Goal: Book appointment/travel/reservation

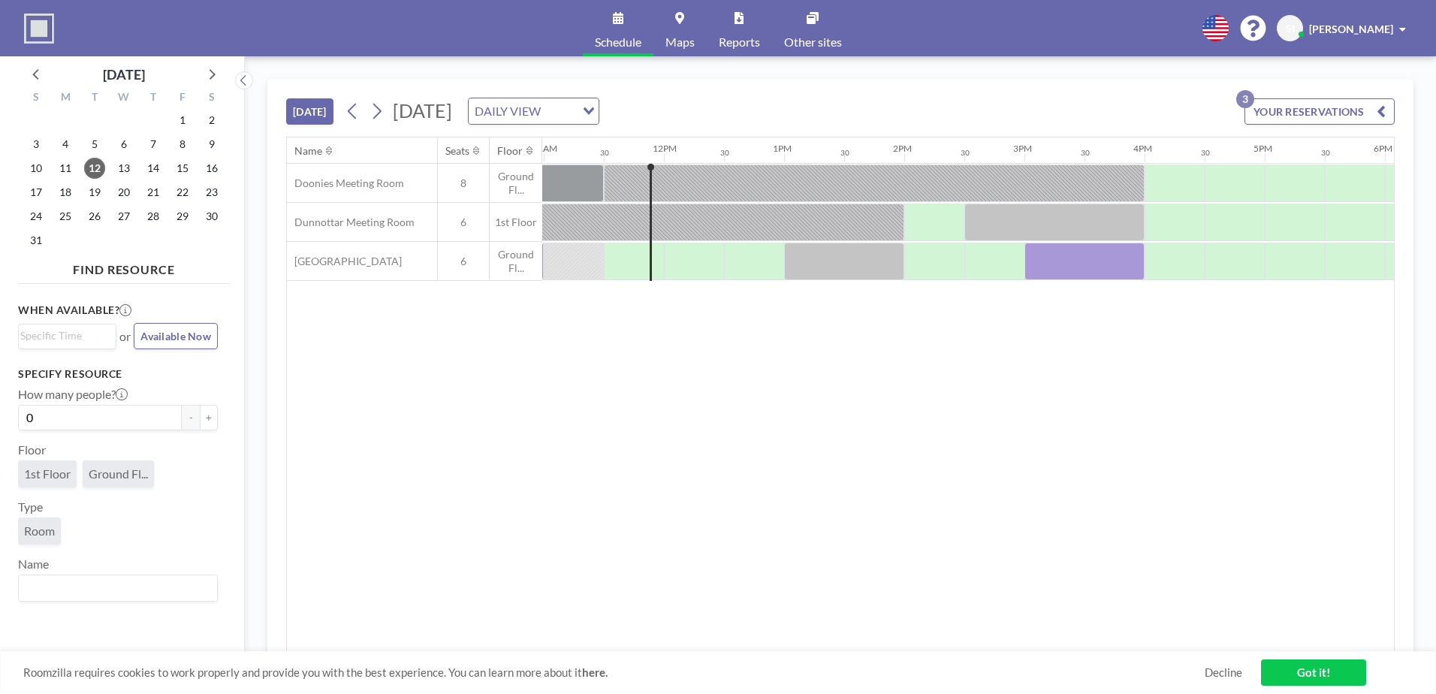
scroll to position [0, 1321]
click at [91, 186] on span "19" at bounding box center [94, 192] width 21 height 21
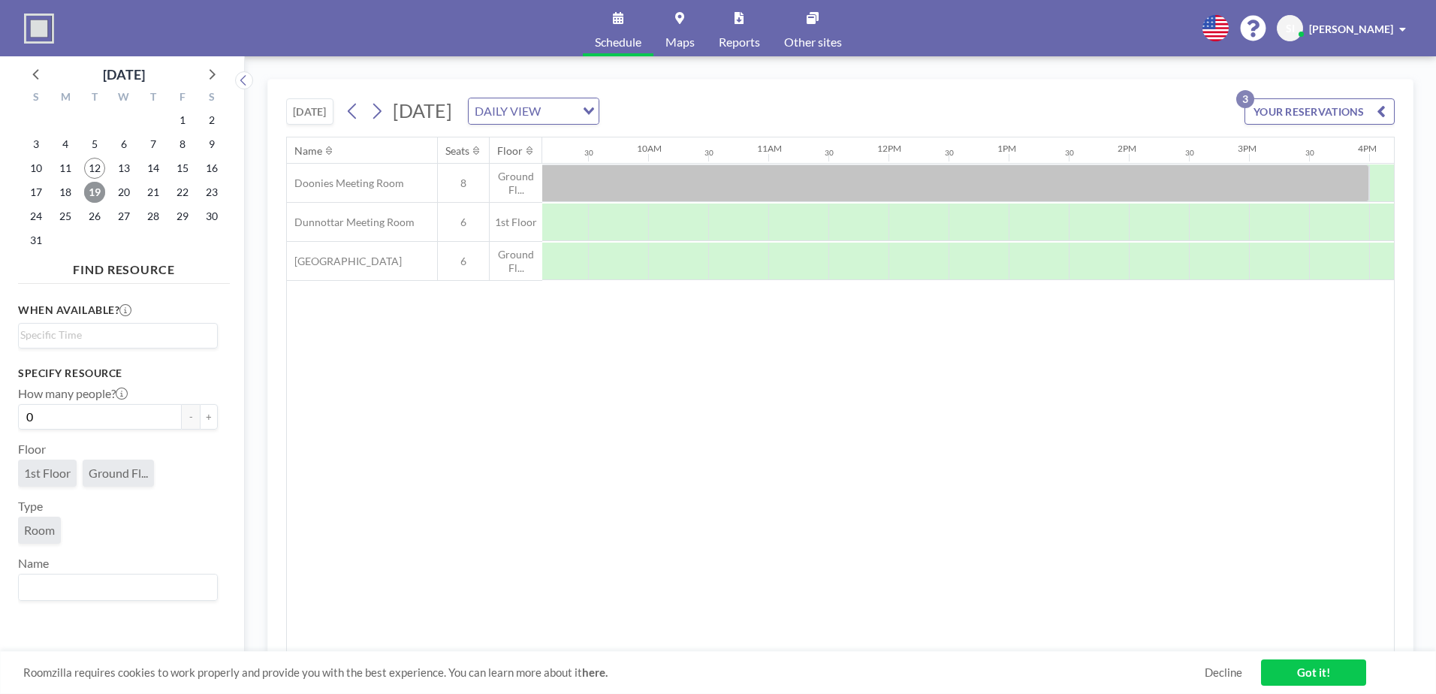
scroll to position [0, 1118]
click at [1022, 259] on div at bounding box center [1016, 262] width 60 height 38
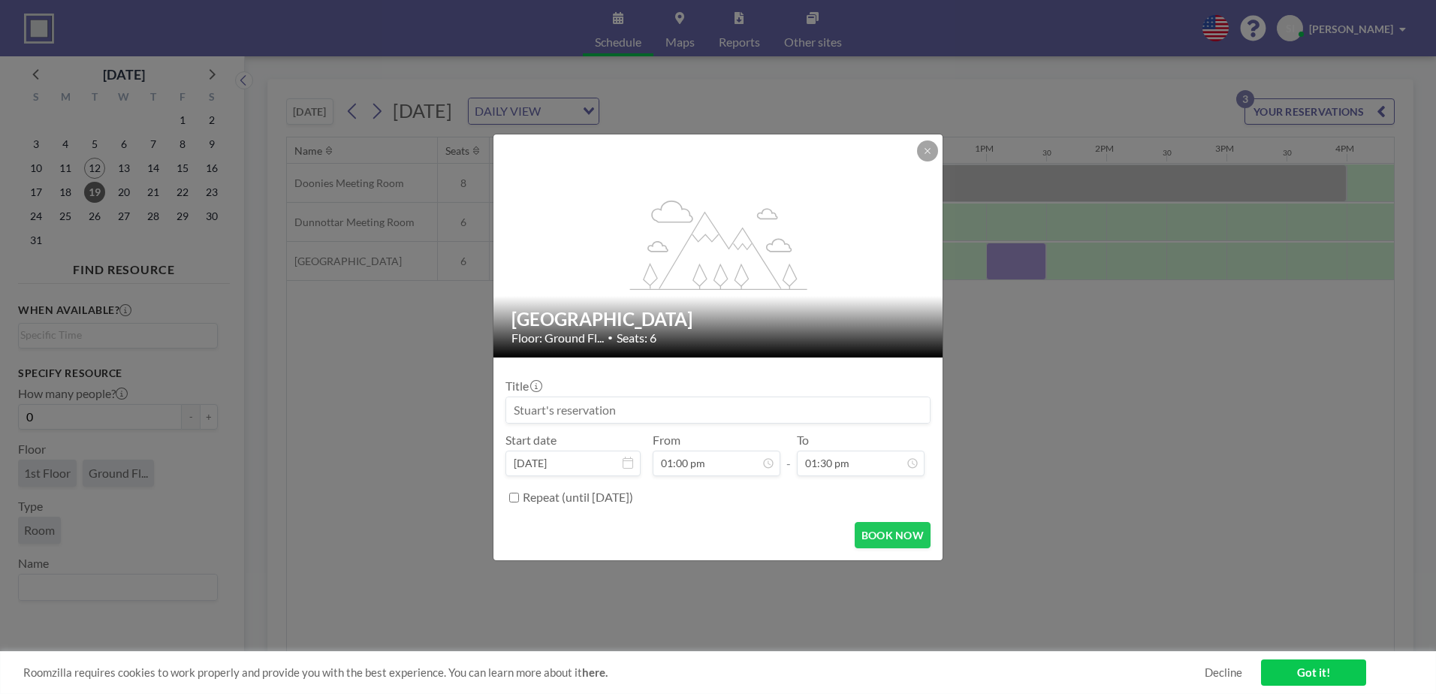
scroll to position [267, 0]
click at [860, 472] on input "01:30 pm" at bounding box center [861, 463] width 128 height 26
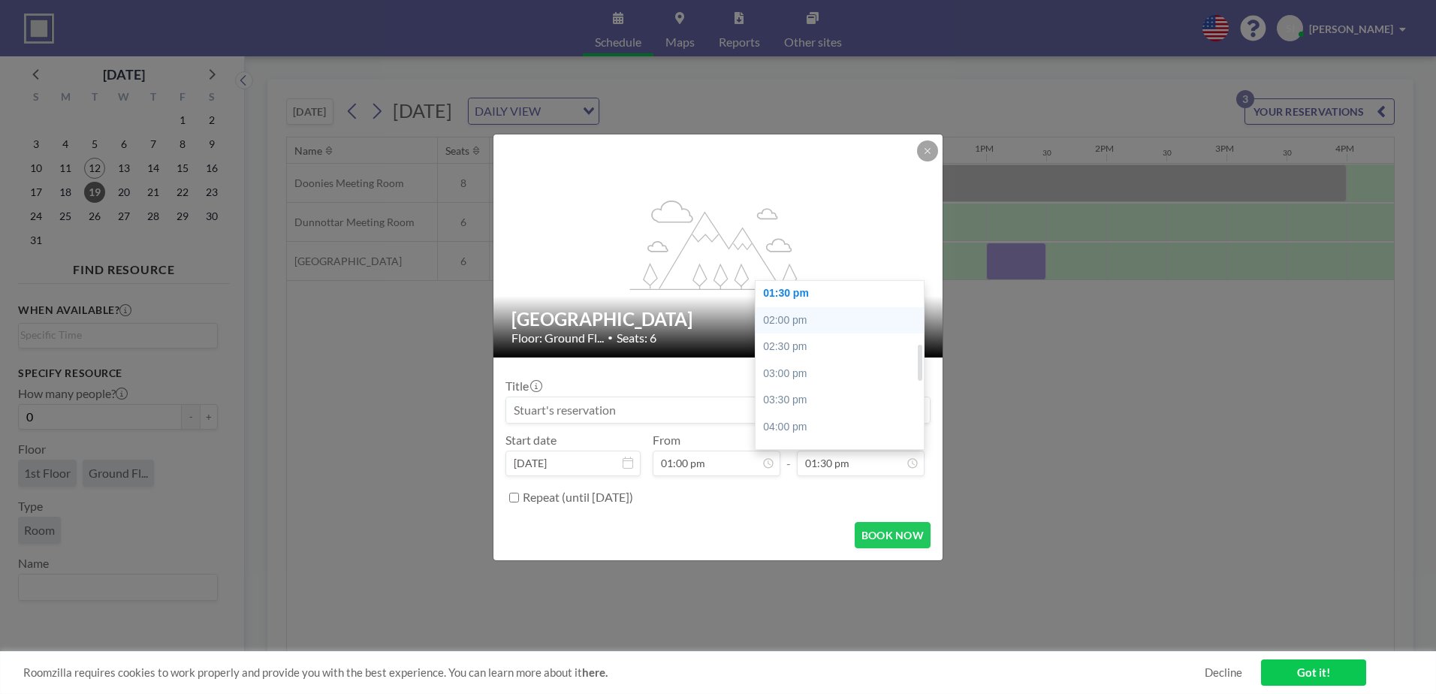
click at [831, 327] on div "02:00 pm" at bounding box center [843, 320] width 176 height 27
click at [877, 463] on input "02:00 pm" at bounding box center [861, 463] width 128 height 26
click at [833, 318] on div "02:30 pm" at bounding box center [843, 320] width 176 height 27
type input "02:30 pm"
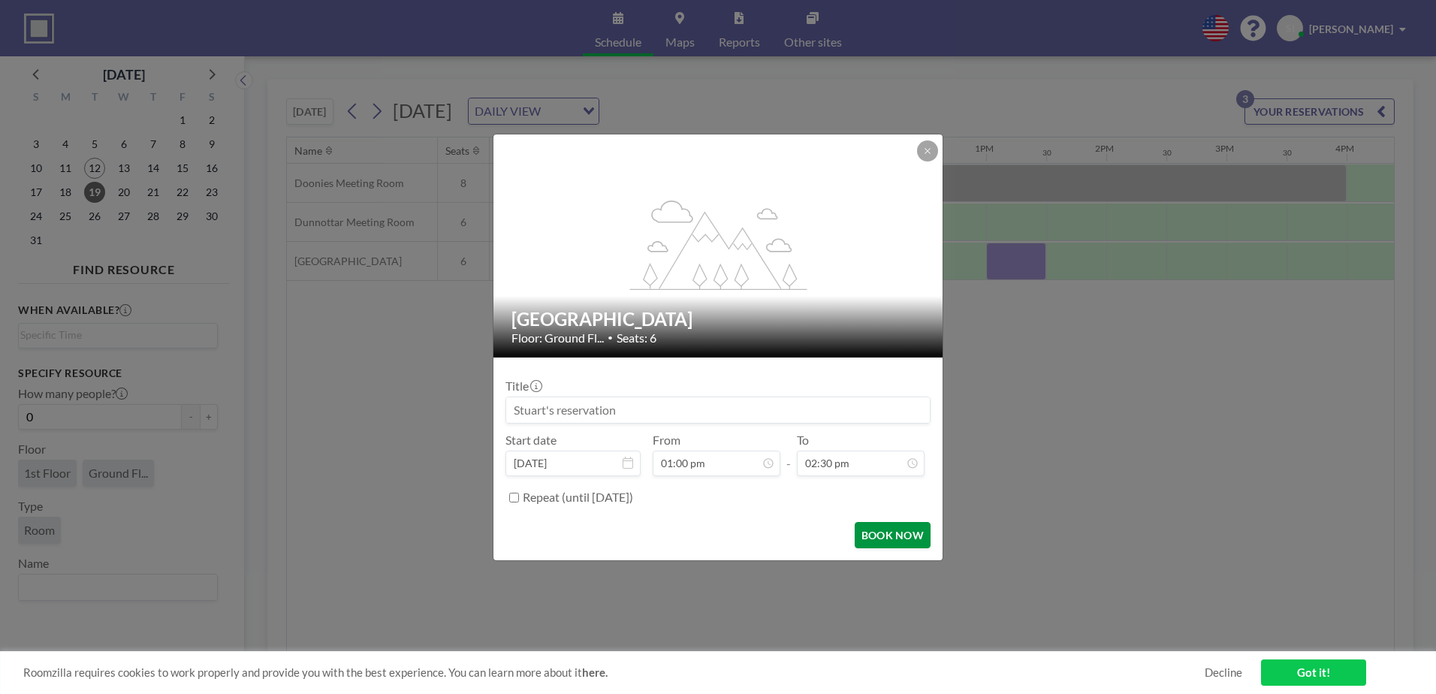
scroll to position [348, 0]
click at [914, 522] on button "BOOK NOW" at bounding box center [892, 535] width 76 height 26
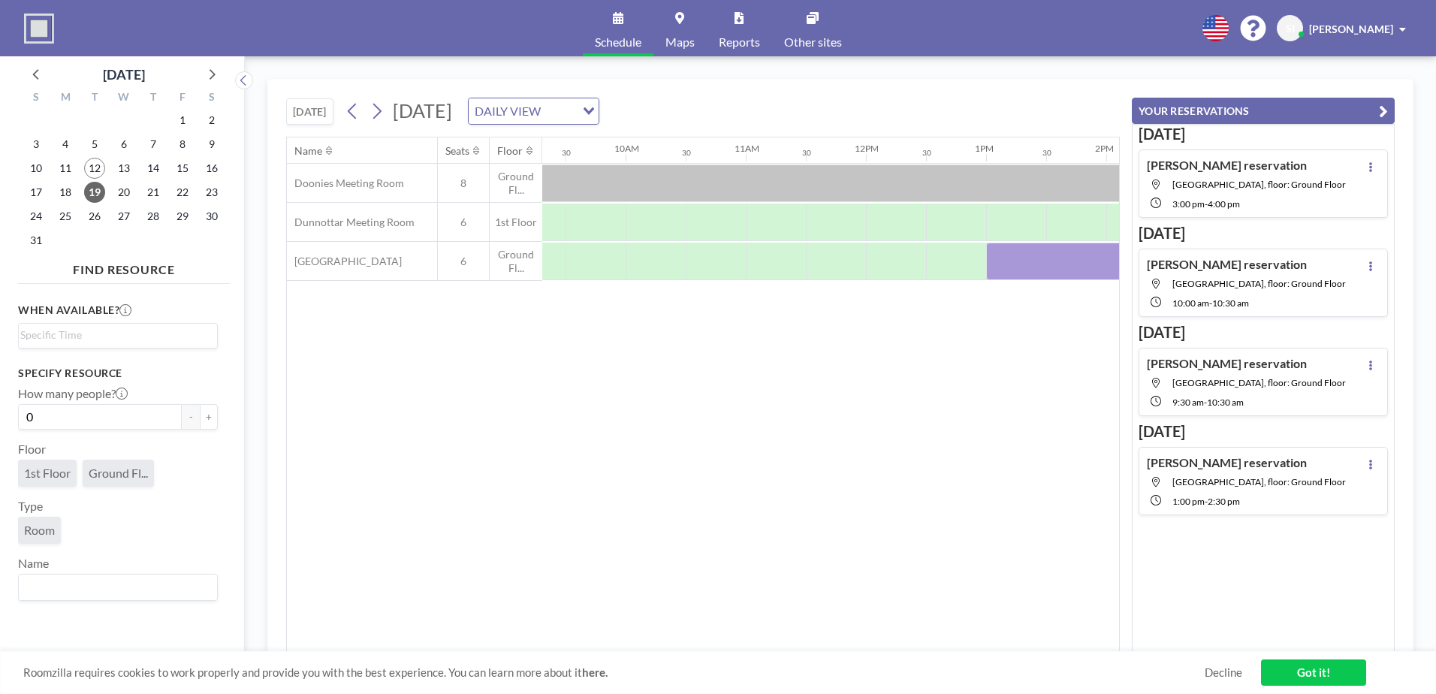
click at [1015, 263] on div at bounding box center [1076, 262] width 180 height 38
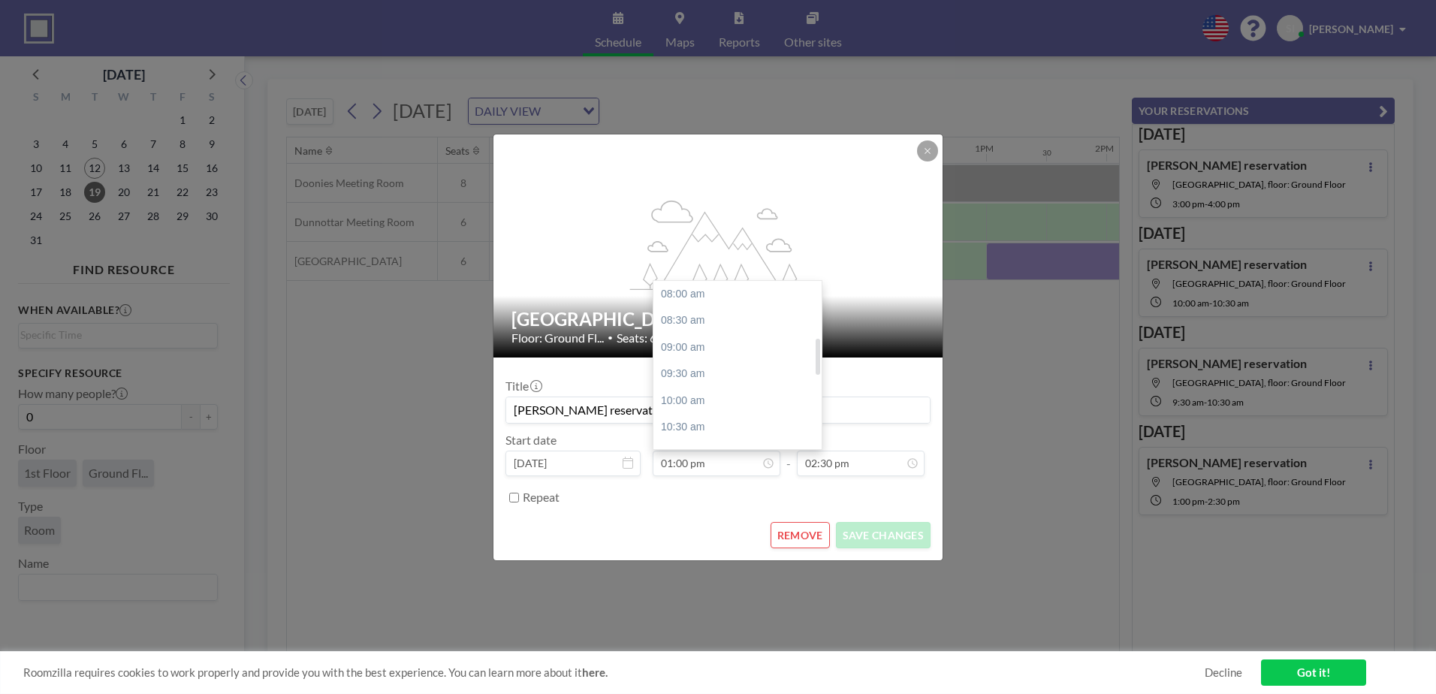
scroll to position [267, 0]
click at [716, 341] on div "02:00 pm" at bounding box center [741, 347] width 176 height 27
type input "02:00 pm"
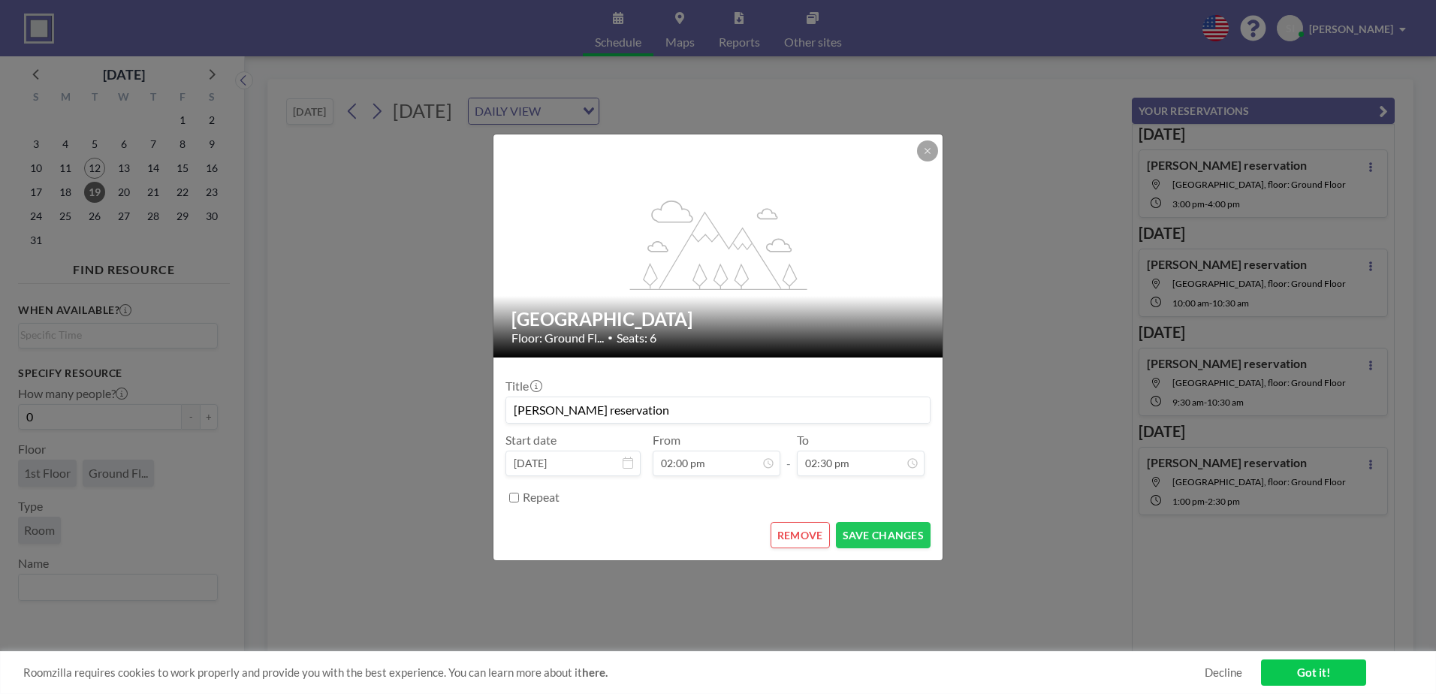
scroll to position [348, 0]
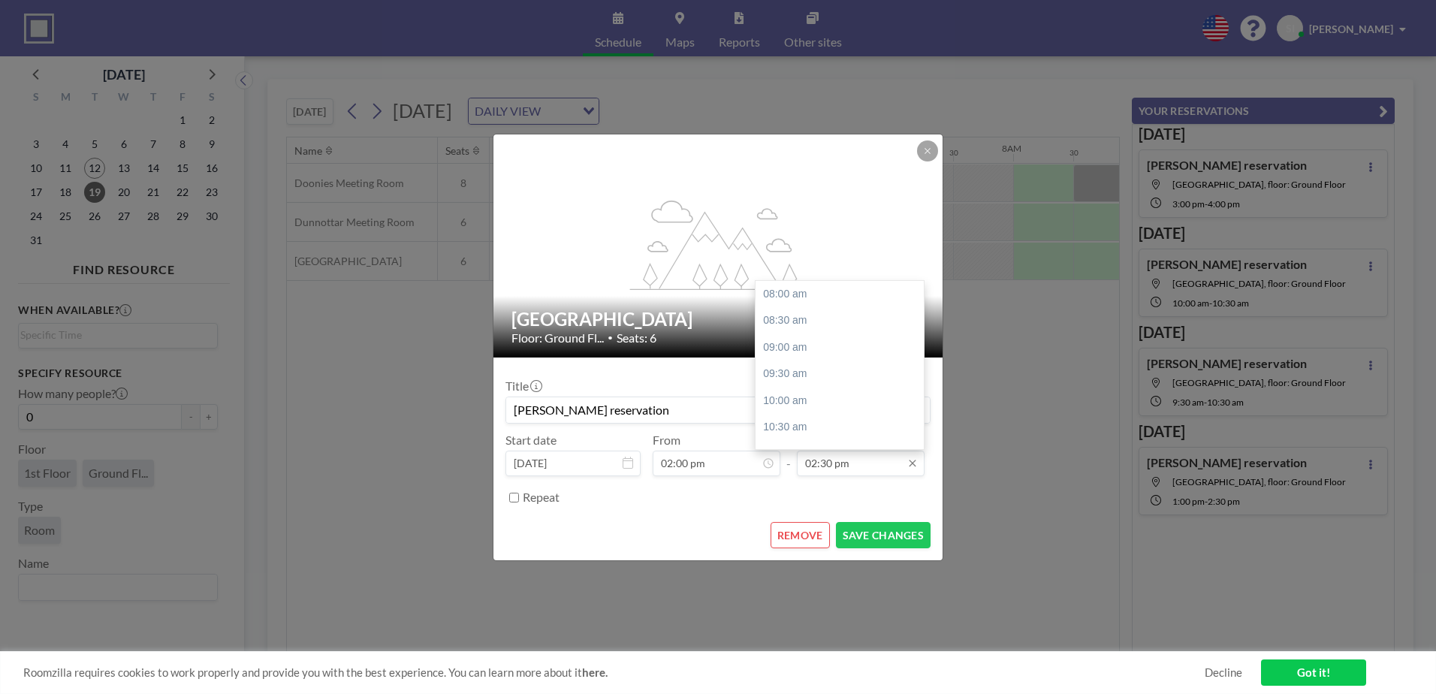
click at [886, 466] on input "02:30 pm" at bounding box center [861, 463] width 128 height 26
click at [821, 345] on div "03:30 pm" at bounding box center [843, 346] width 176 height 27
type input "03:30 pm"
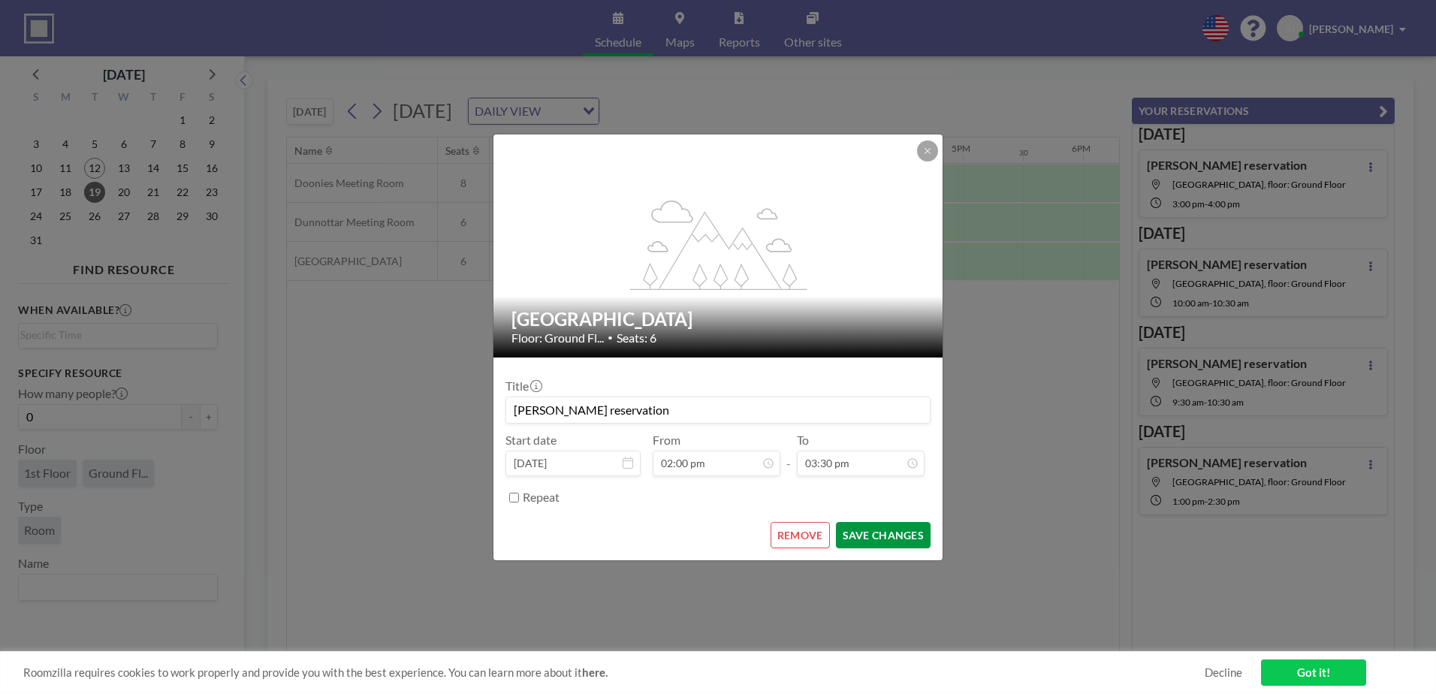
click at [899, 531] on button "SAVE CHANGES" at bounding box center [883, 535] width 95 height 26
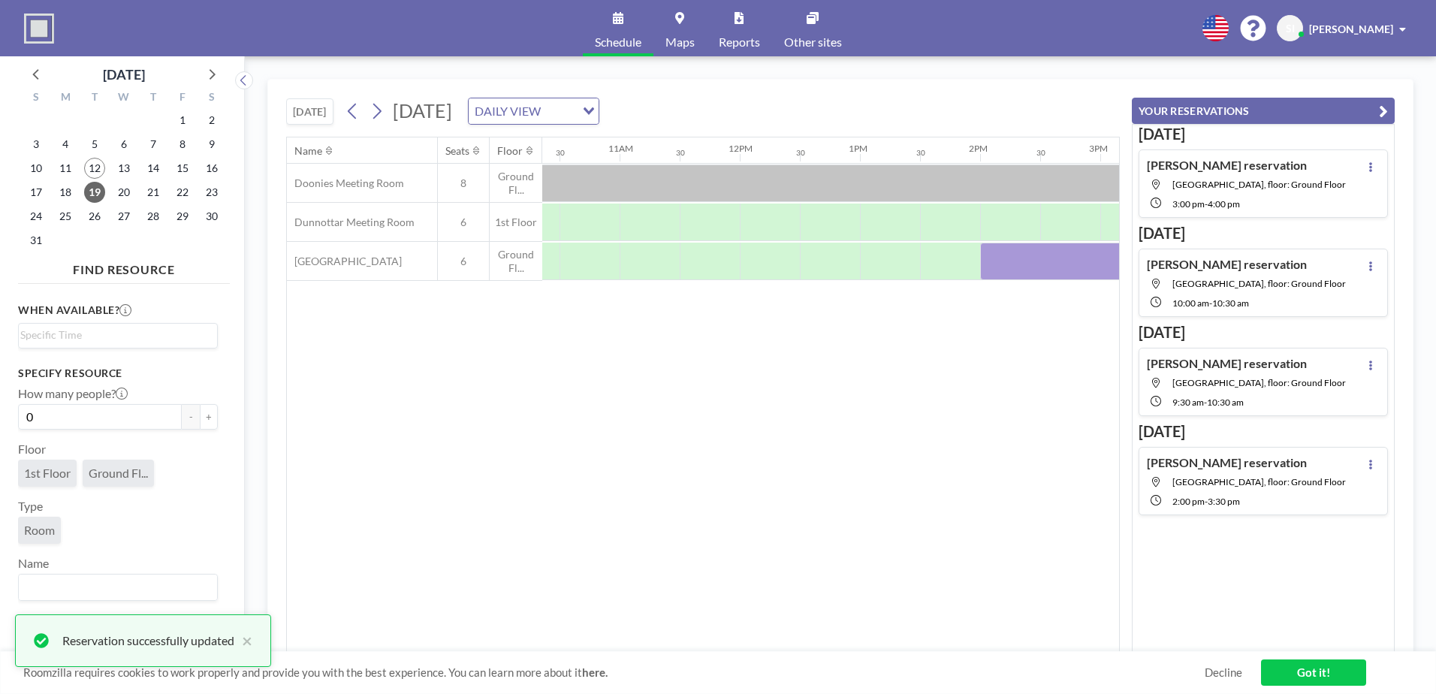
scroll to position [0, 1469]
